Goal: Navigation & Orientation: Find specific page/section

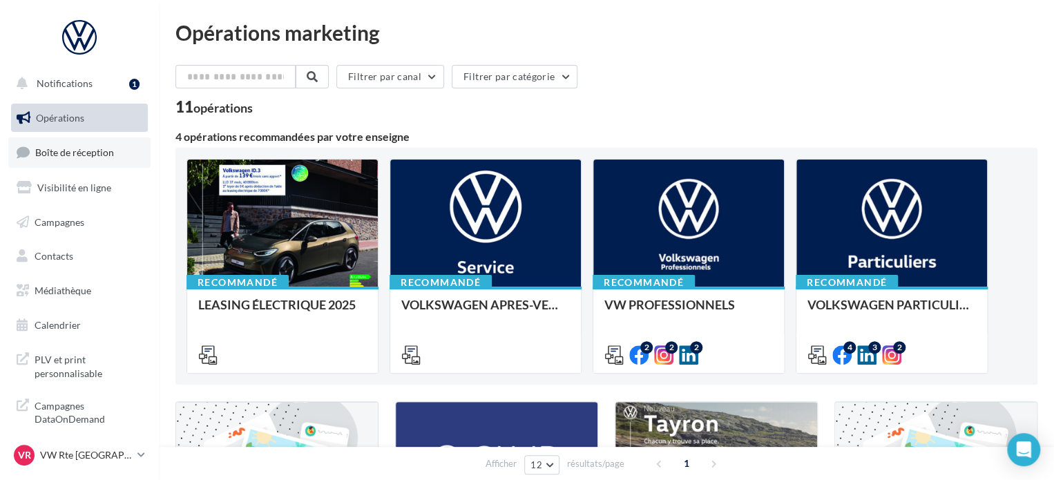
click at [99, 162] on link "Boîte de réception" at bounding box center [79, 152] width 142 height 30
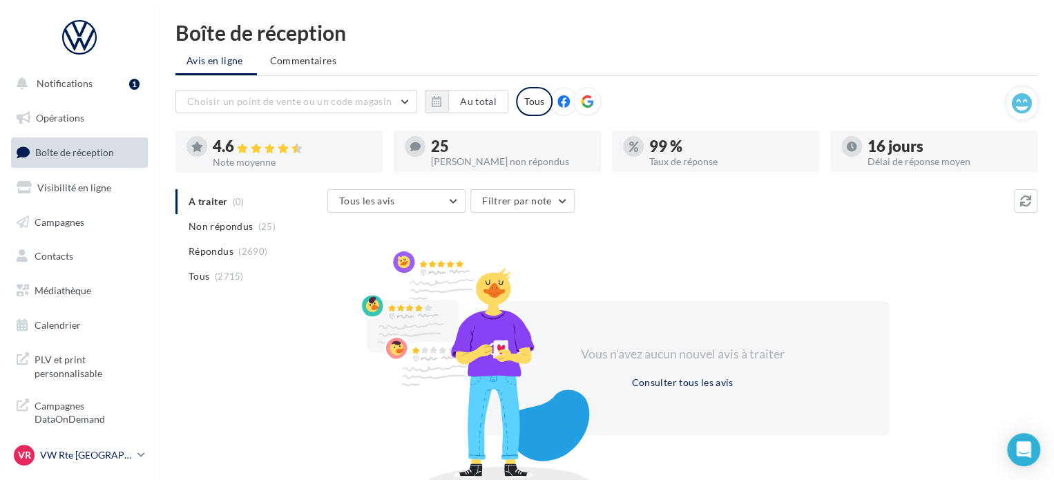
click at [66, 454] on p "VW Rte [GEOGRAPHIC_DATA]" at bounding box center [86, 455] width 92 height 14
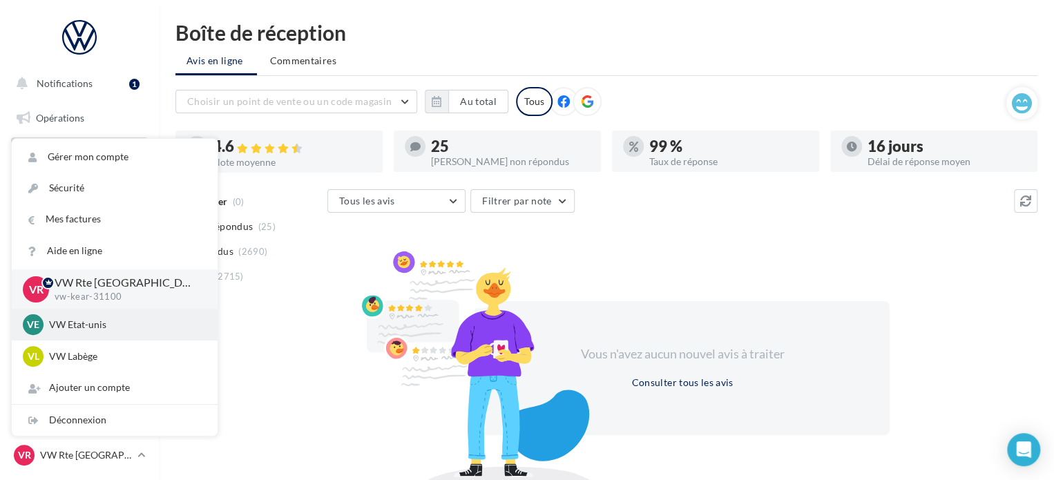
click at [110, 338] on div "VE VW Etat-unis vw-kear-31201" at bounding box center [115, 325] width 206 height 32
click at [115, 334] on div "VE VW Etat-unis vw-kear-31201" at bounding box center [115, 324] width 184 height 21
